Goal: Task Accomplishment & Management: Manage account settings

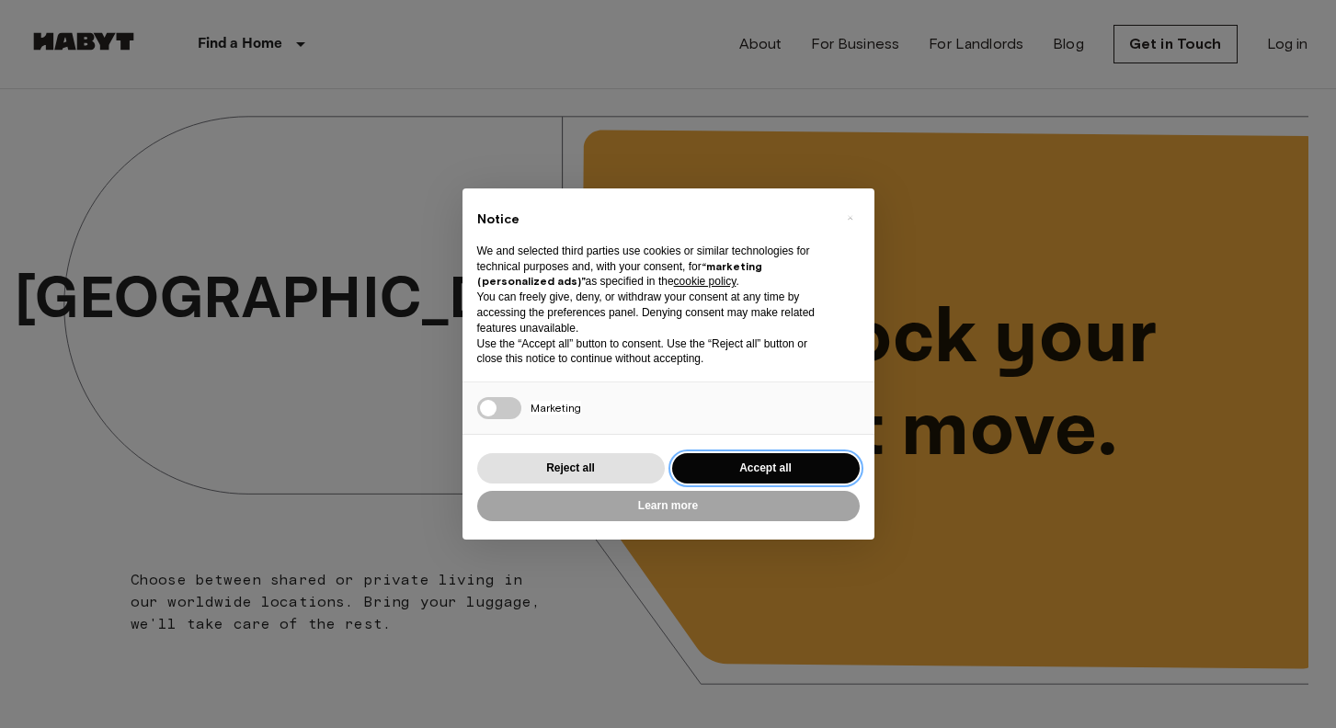
click at [746, 463] on button "Accept all" at bounding box center [766, 468] width 188 height 30
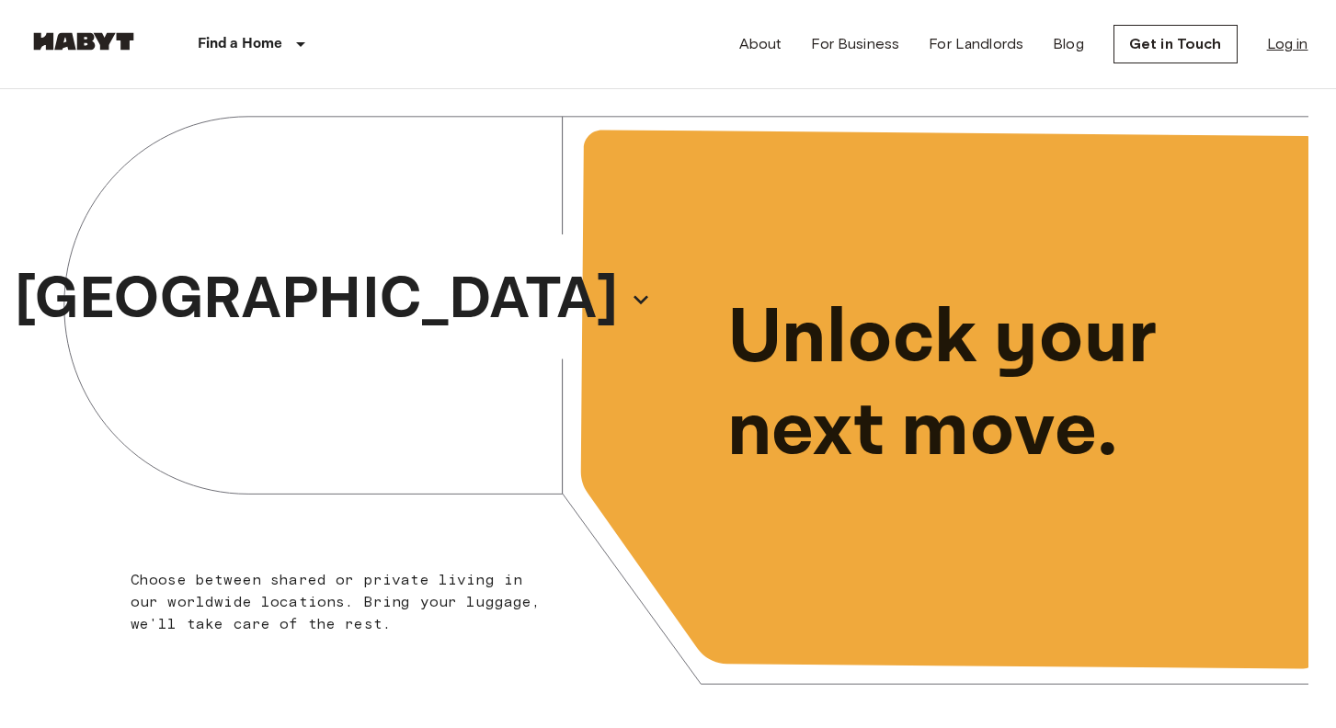
click at [1272, 39] on link "Log in" at bounding box center [1287, 44] width 41 height 22
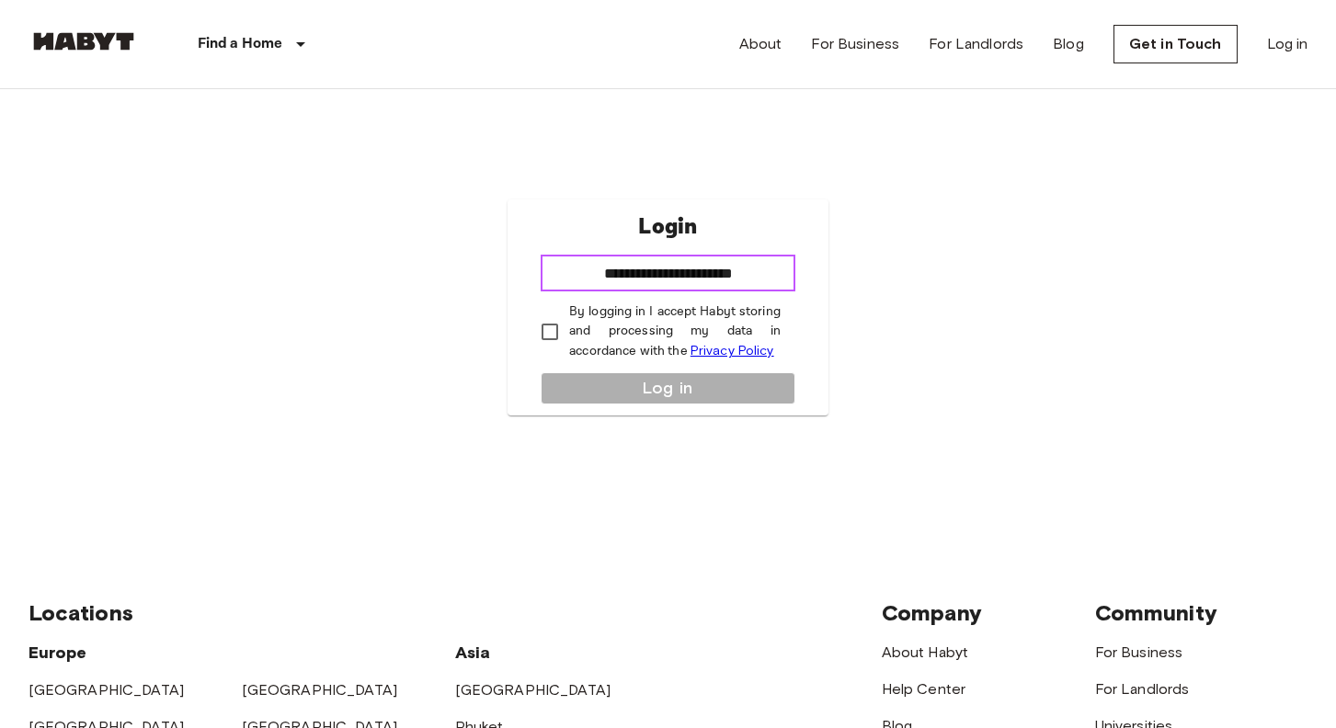
type input "**********"
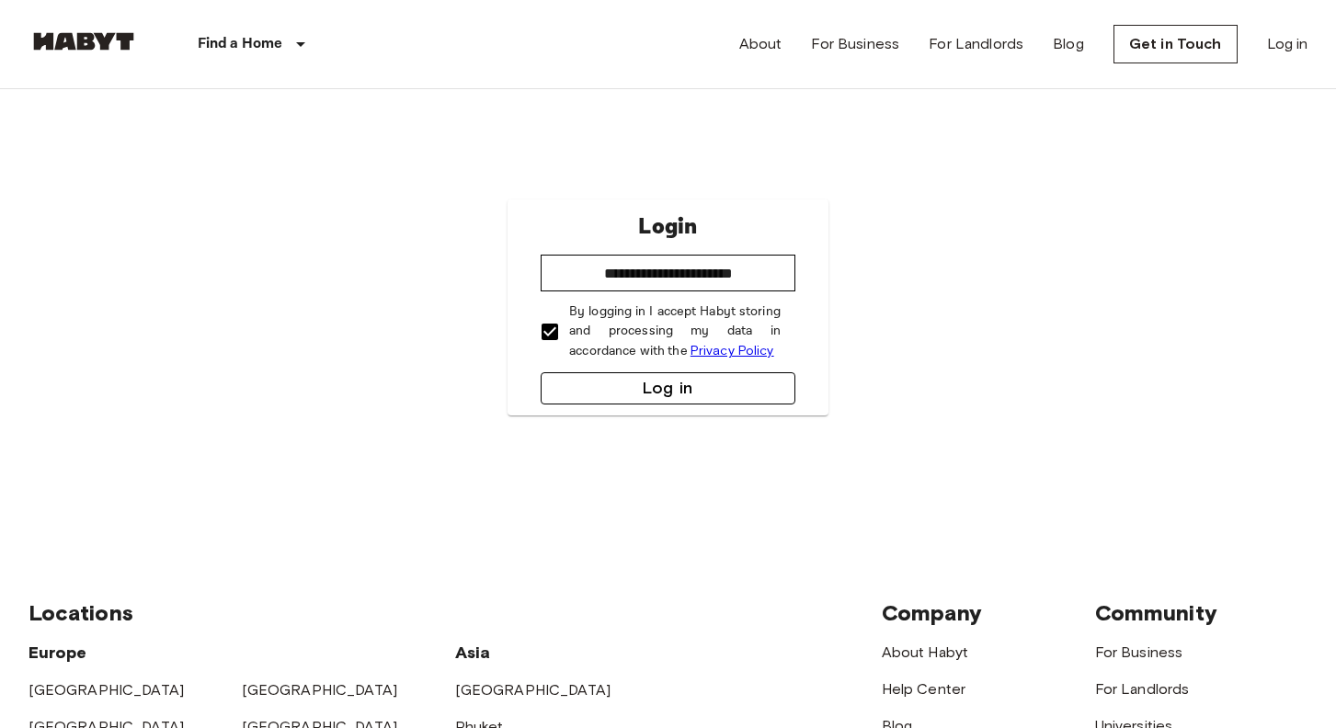
click at [645, 376] on button "Log in" at bounding box center [667, 388] width 255 height 32
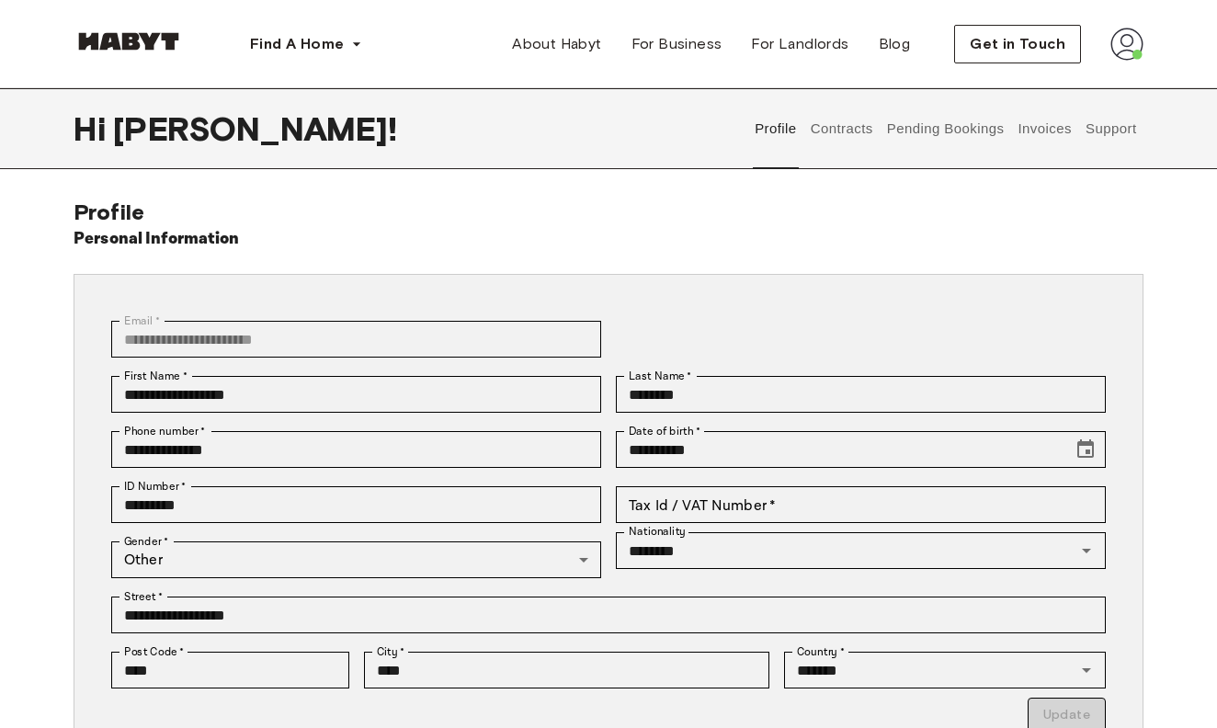
click at [847, 135] on button "Contracts" at bounding box center [841, 128] width 67 height 81
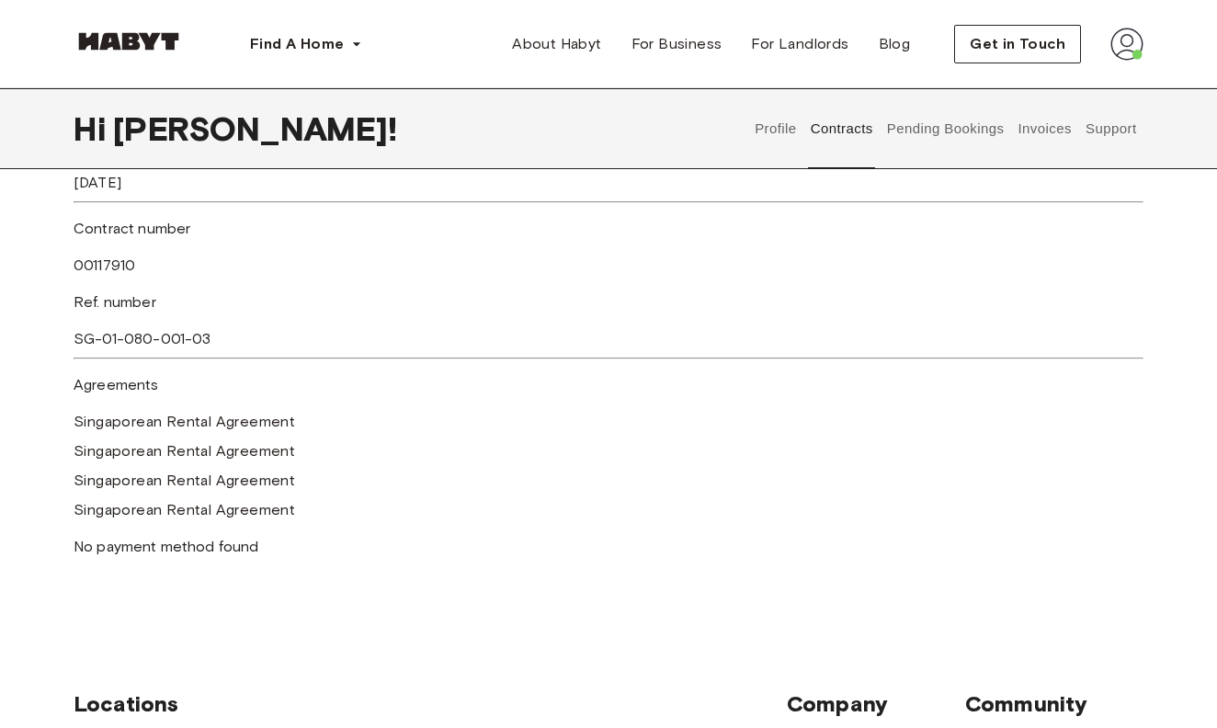
scroll to position [415, 0]
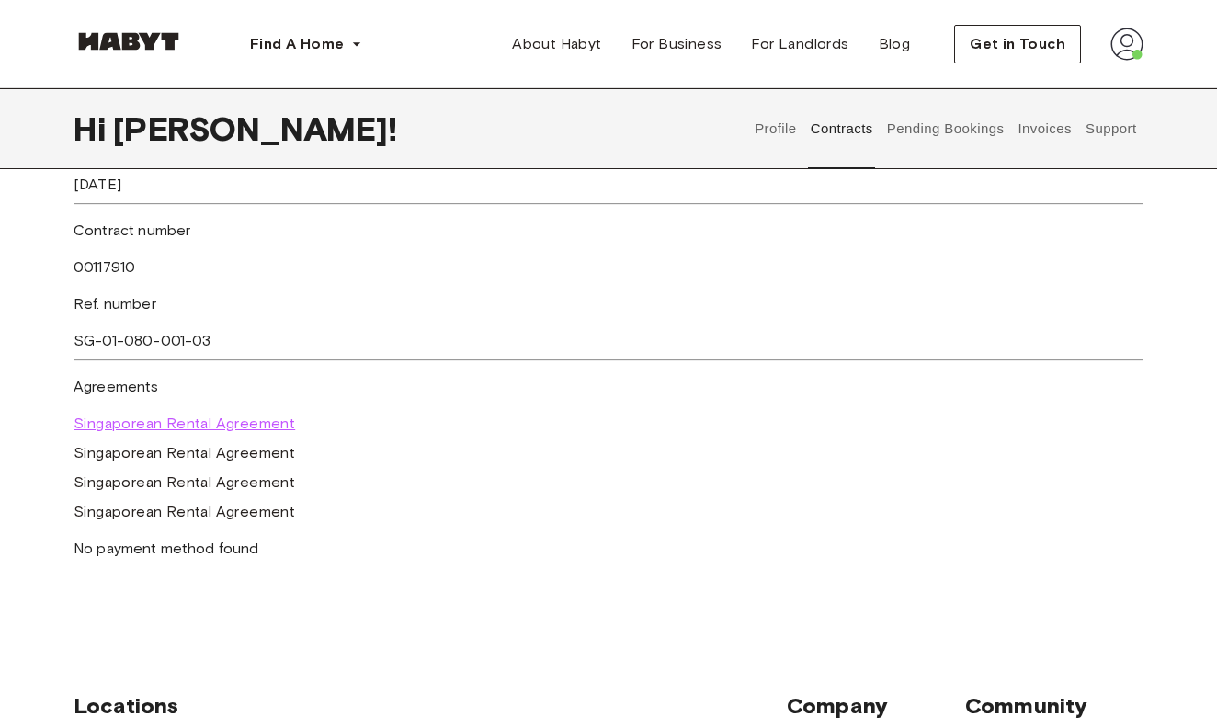
click at [244, 415] on span "Singaporean Rental Agreement" at bounding box center [185, 424] width 222 height 22
click at [186, 447] on span "Singaporean Rental Agreement" at bounding box center [185, 453] width 222 height 22
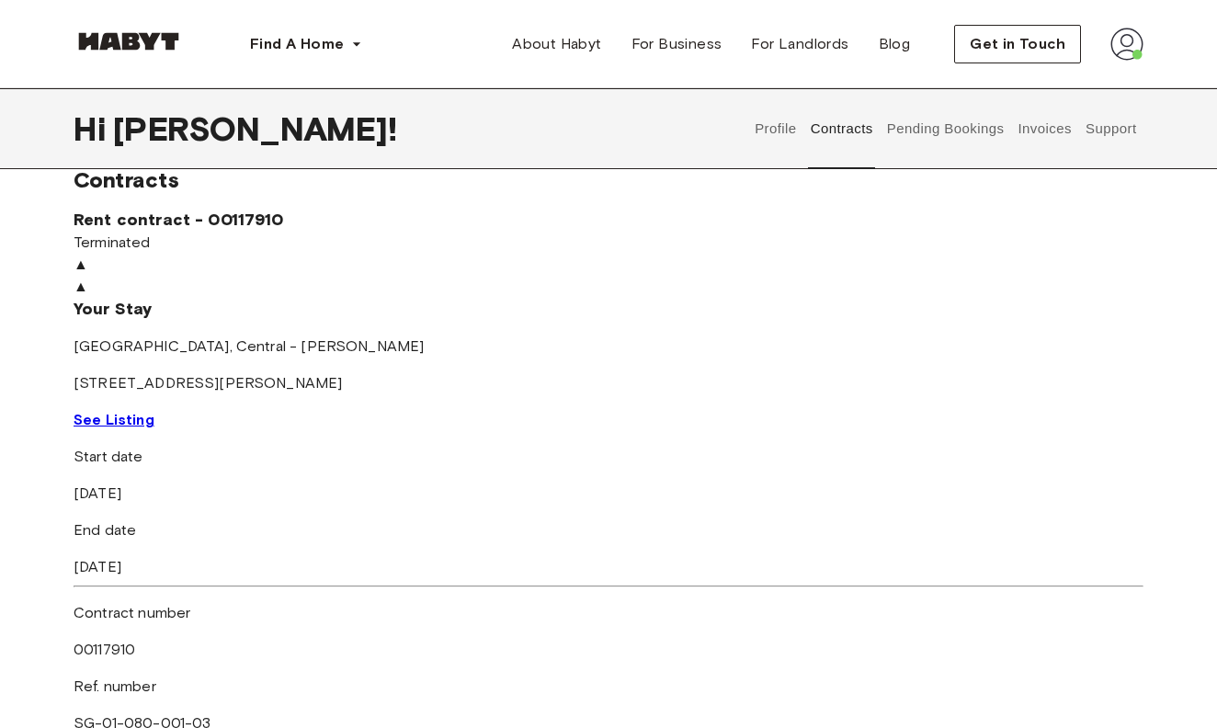
scroll to position [24, 0]
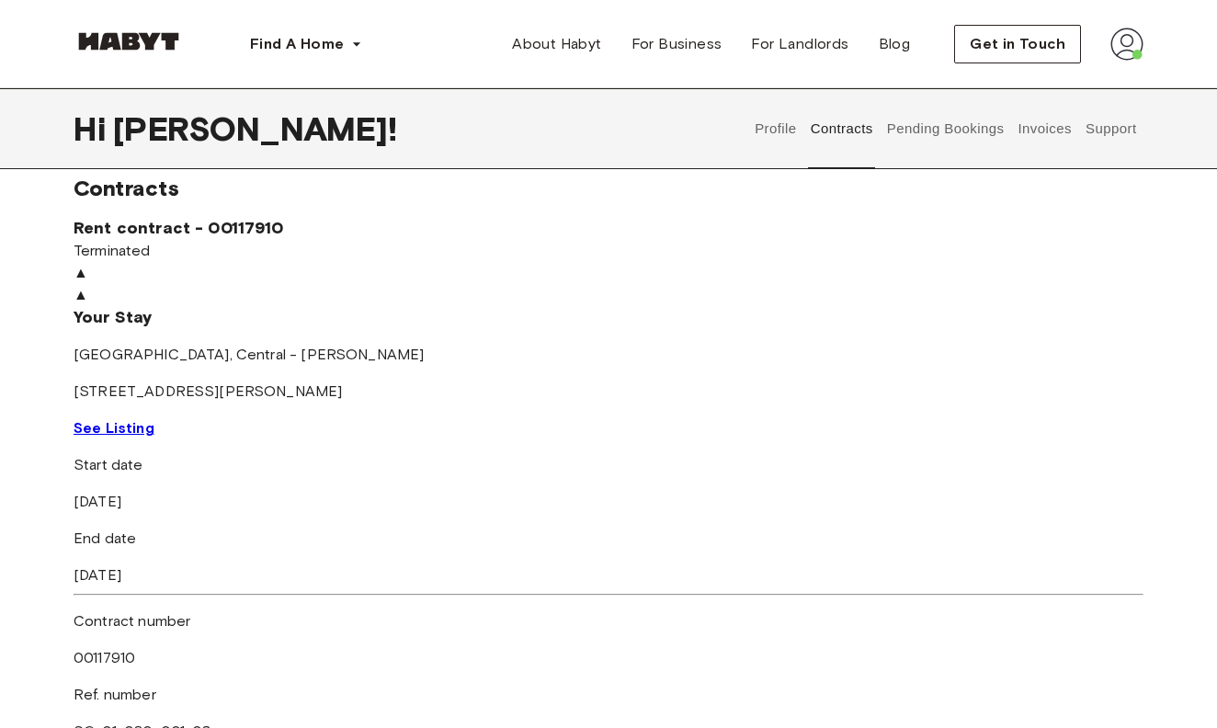
click at [494, 306] on div "▲" at bounding box center [609, 295] width 1070 height 22
click at [956, 131] on button "Pending Bookings" at bounding box center [945, 128] width 122 height 81
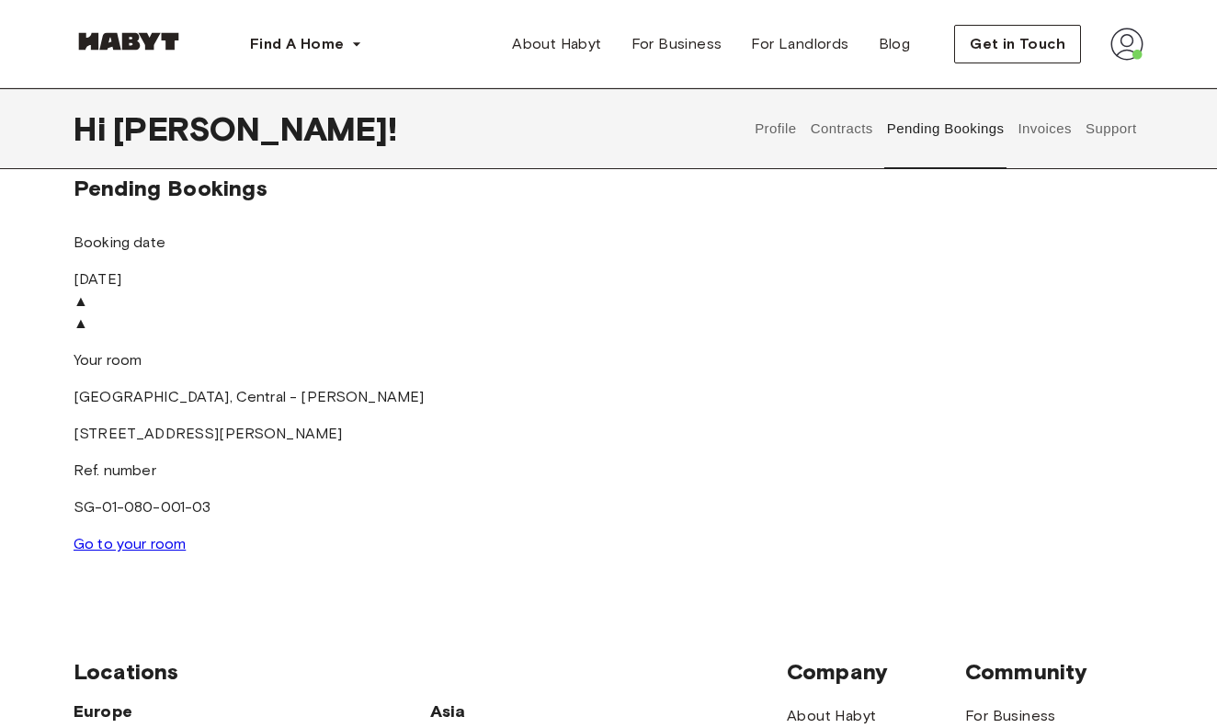
click at [1043, 128] on button "Invoices" at bounding box center [1045, 128] width 58 height 81
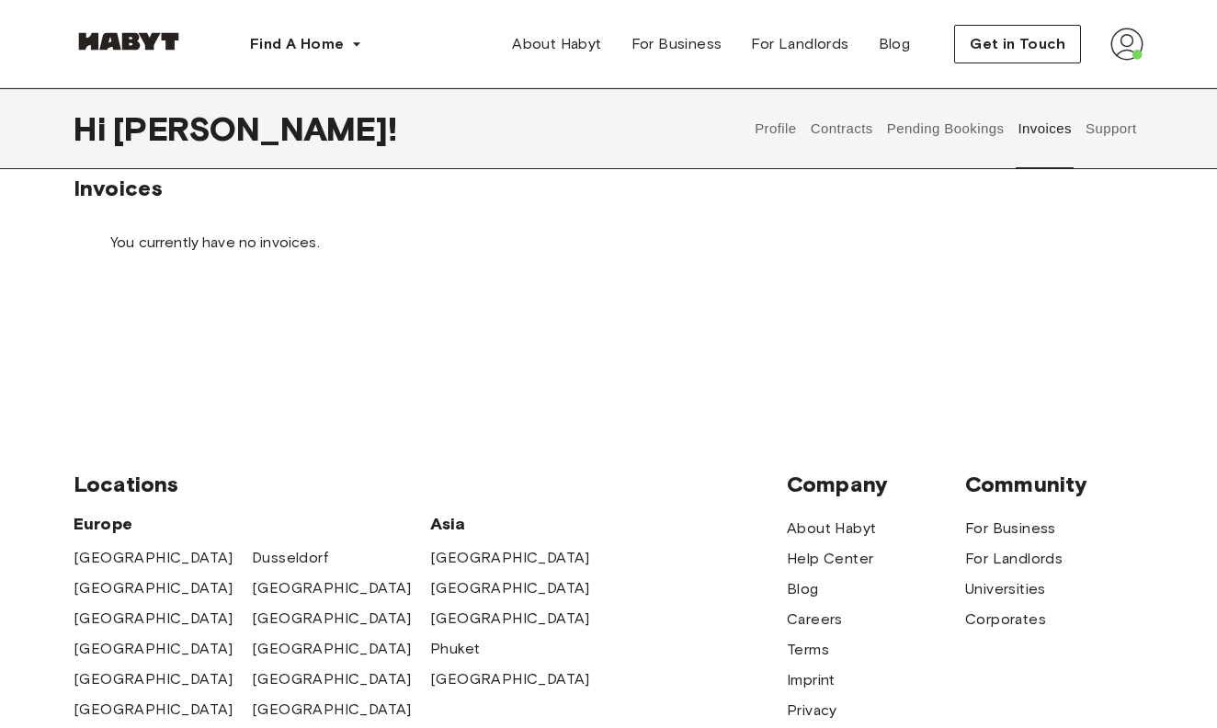
click at [972, 132] on button "Pending Bookings" at bounding box center [945, 128] width 122 height 81
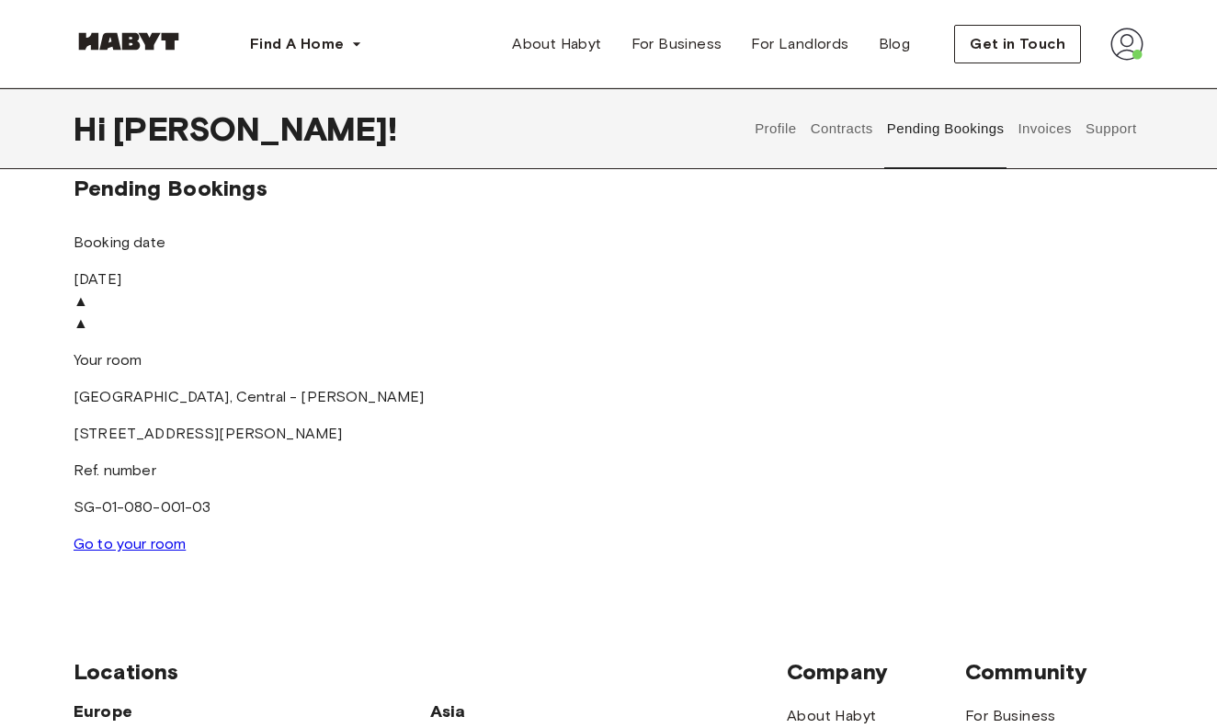
click at [854, 125] on button "Contracts" at bounding box center [841, 128] width 67 height 81
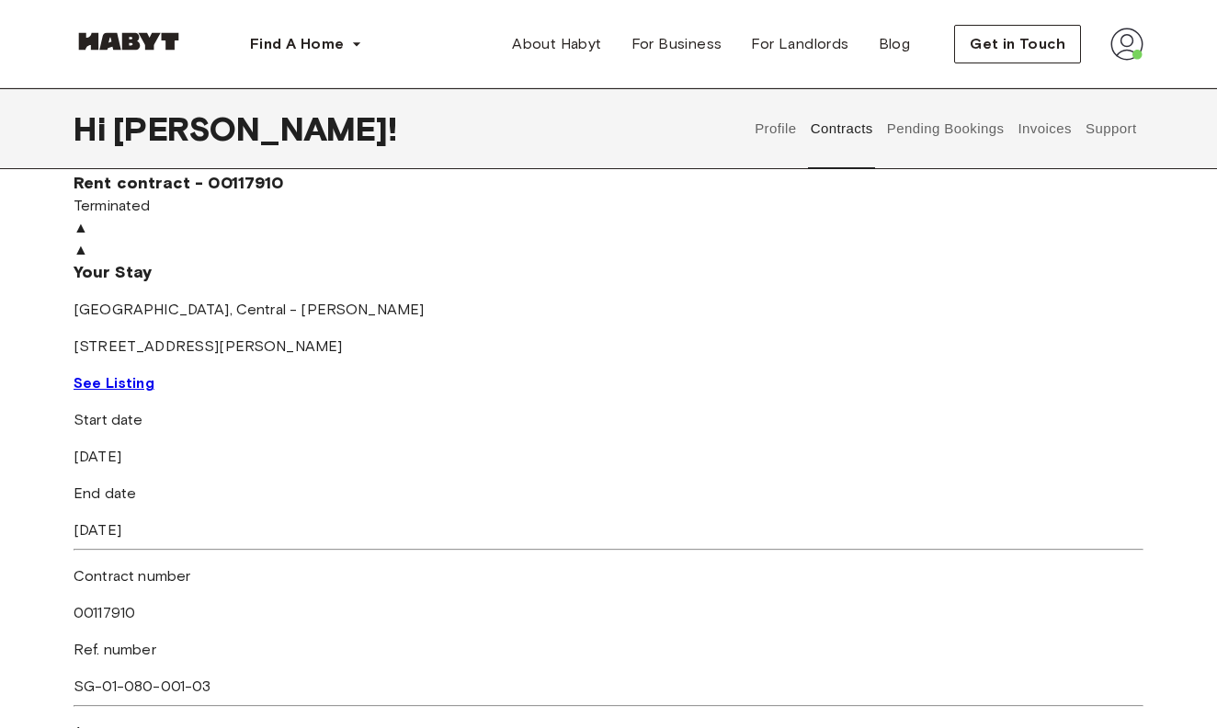
scroll to position [72, 0]
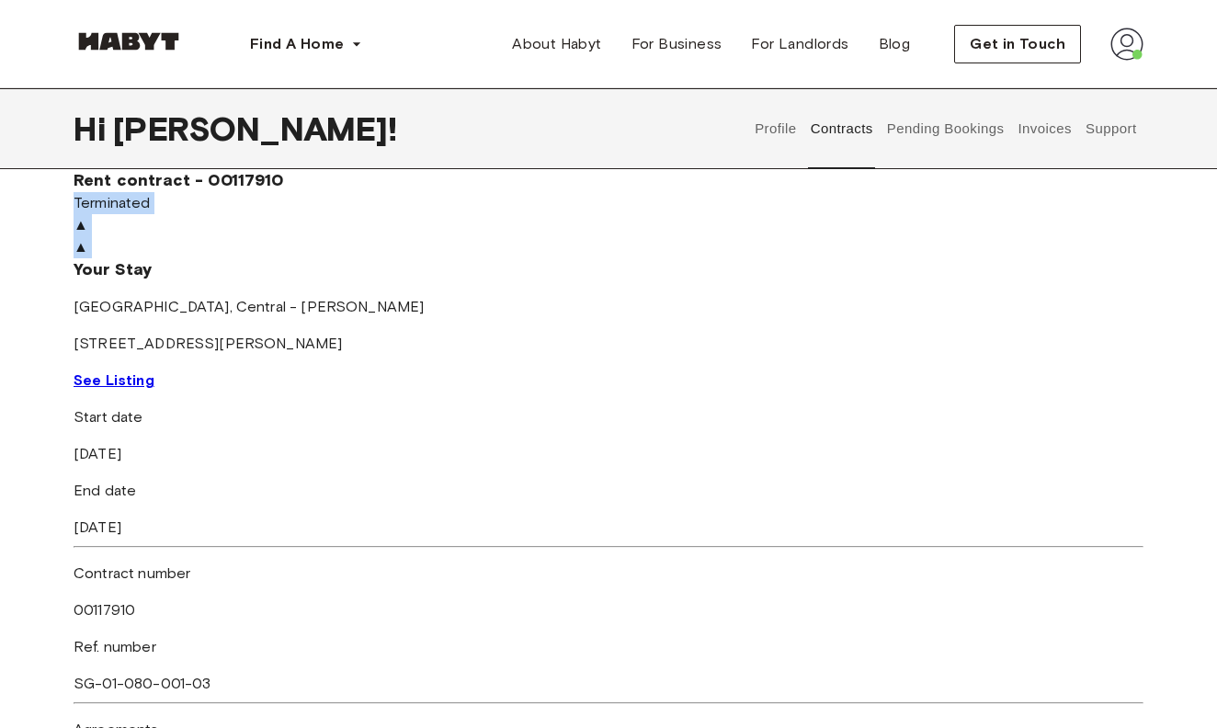
drag, startPoint x: 641, startPoint y: 196, endPoint x: 769, endPoint y: 196, distance: 128.7
click at [769, 196] on div "Rent contract - 00117910 Terminated ▲ ▲ Your Stay SINGAPORE , Central - Tiong B…" at bounding box center [609, 543] width 1070 height 778
click at [151, 196] on span "Terminated" at bounding box center [112, 202] width 77 height 17
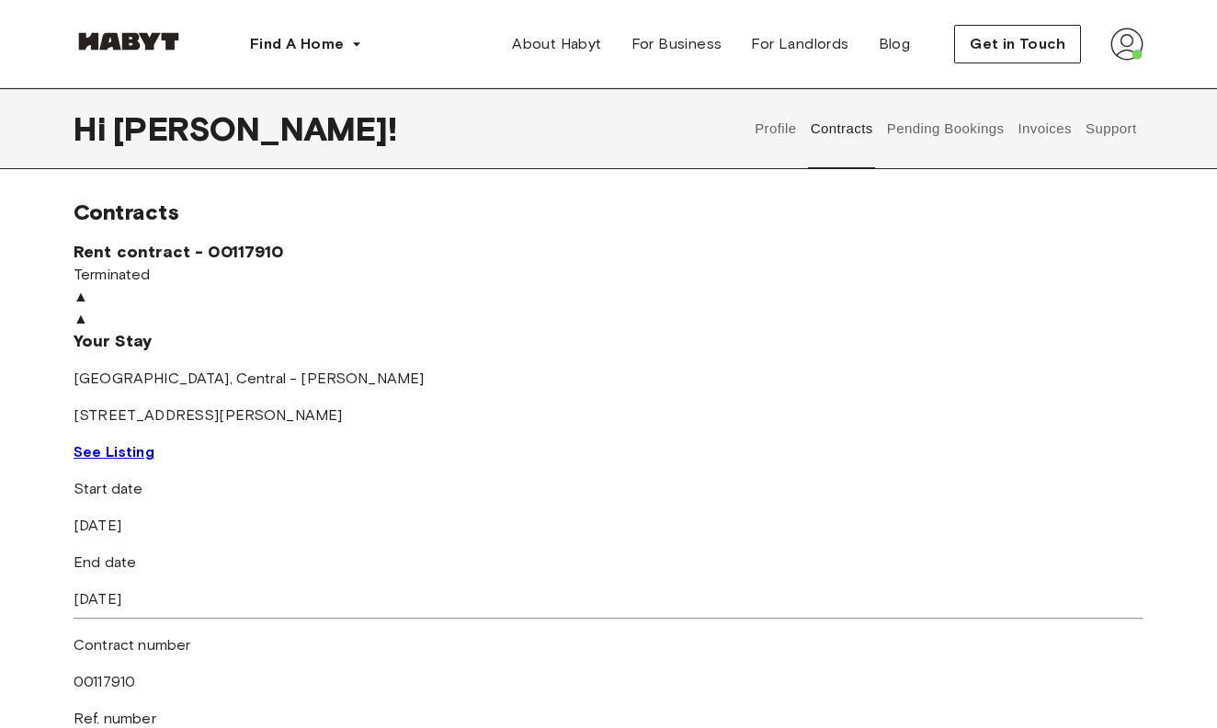
scroll to position [0, 0]
